Goal: Task Accomplishment & Management: Complete application form

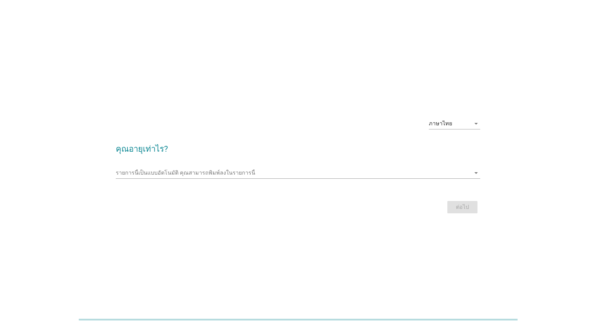
click at [351, 178] on div "รายการนี้เป็นแบบอัตโนมัติ [PERSON_NAME]พิมพ์ลงในรายการนี้ arrow_drop_down" at bounding box center [298, 173] width 365 height 11
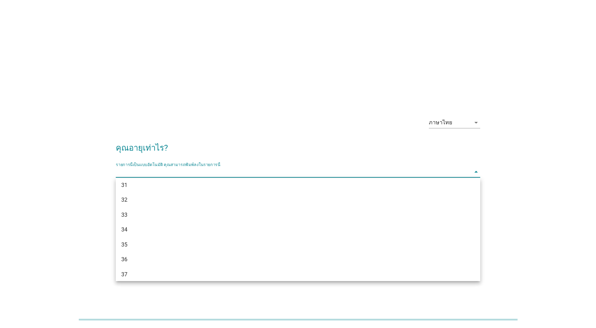
scroll to position [206, 0]
click at [141, 264] on div "37" at bounding box center [283, 267] width 324 height 8
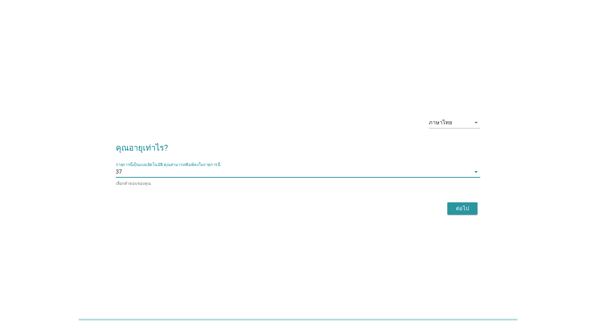
click at [456, 210] on div "ต่อไป" at bounding box center [462, 209] width 19 height 8
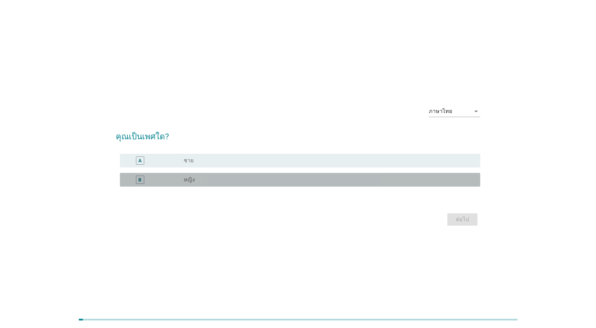
click at [315, 181] on div "radio_button_unchecked หญิง" at bounding box center [327, 179] width 286 height 7
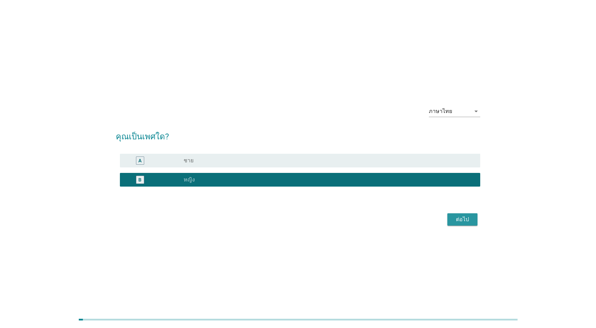
click at [461, 219] on div "ต่อไป" at bounding box center [462, 220] width 19 height 8
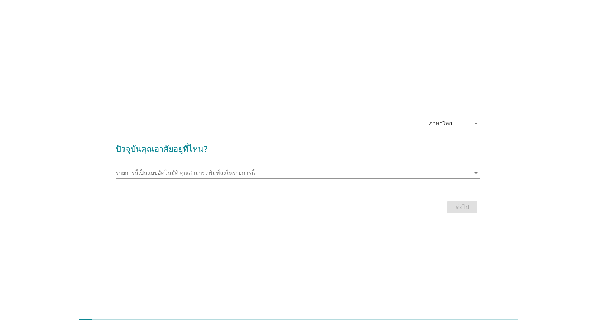
click at [313, 173] on input "รายการนี้เป็นแบบอัตโนมัติ คุณสามารถพิมพ์ลงในรายการนี้" at bounding box center [293, 173] width 355 height 11
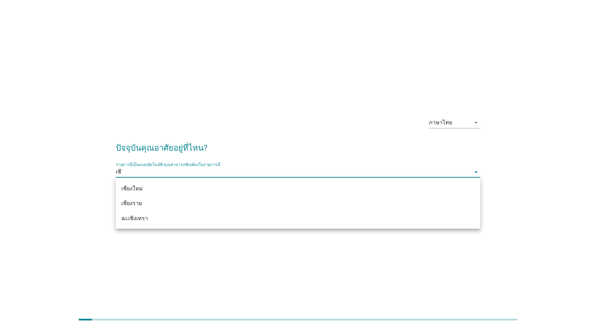
type input "เชีย"
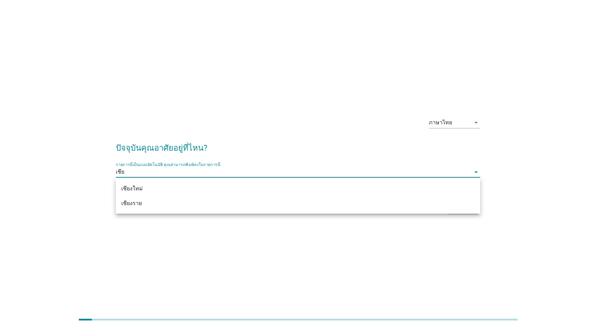
click at [260, 209] on div "เชียงราย" at bounding box center [298, 203] width 365 height 15
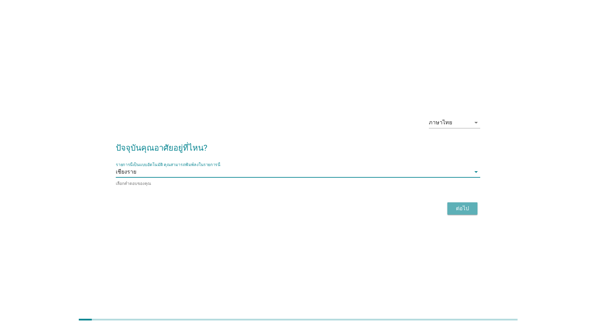
click at [456, 212] on button "ต่อไป" at bounding box center [462, 209] width 30 height 12
